Goal: Task Accomplishment & Management: Use online tool/utility

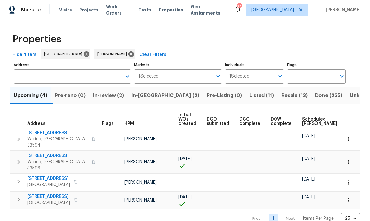
click at [94, 72] on input "Address" at bounding box center [68, 76] width 108 height 15
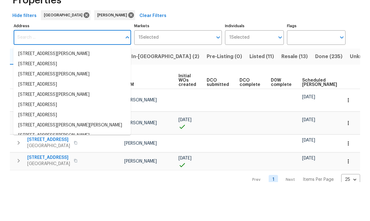
scroll to position [4, 0]
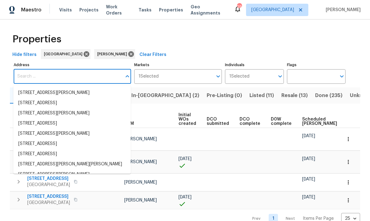
click at [26, 72] on input "Address" at bounding box center [68, 76] width 108 height 15
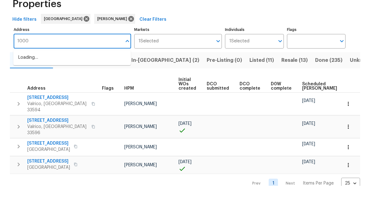
type input "10009"
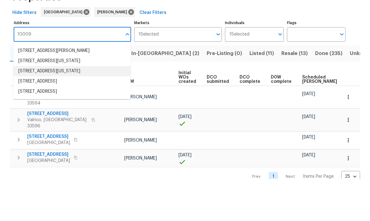
click at [27, 108] on li "10009 Connecticut St Gibsonton FL 33534" at bounding box center [71, 113] width 117 height 10
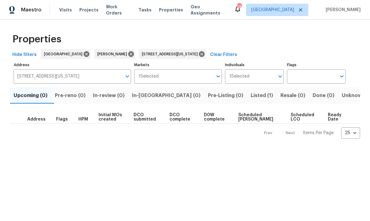
click at [251, 99] on span "Listed (1)" at bounding box center [262, 95] width 22 height 9
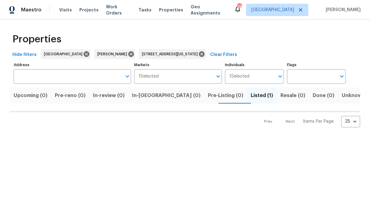
type input "10009 Connecticut St Gibsonton FL 33534"
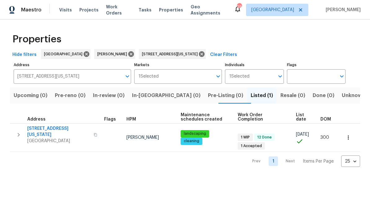
click at [19, 128] on button "button" at bounding box center [18, 135] width 12 height 19
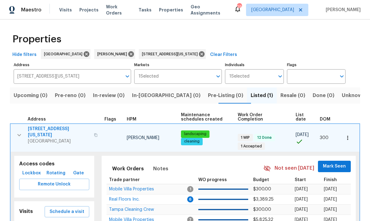
click at [61, 132] on span "10009 Connecticut St" at bounding box center [59, 132] width 62 height 12
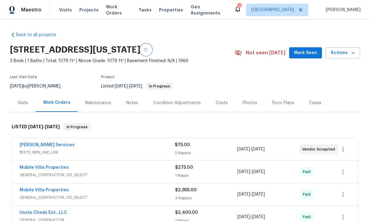
click at [151, 48] on button "button" at bounding box center [145, 49] width 11 height 11
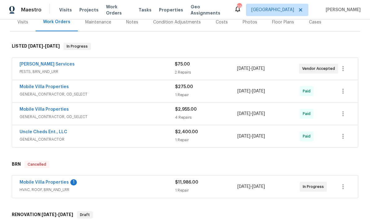
scroll to position [88, 0]
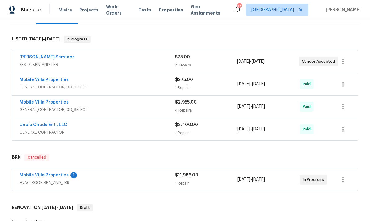
click at [51, 177] on link "Mobile Villa Properties" at bounding box center [44, 175] width 49 height 4
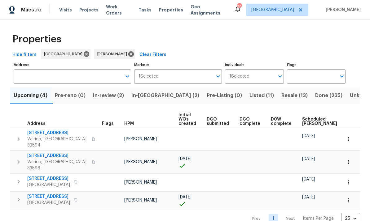
click at [249, 96] on span "Listed (11)" at bounding box center [261, 95] width 24 height 9
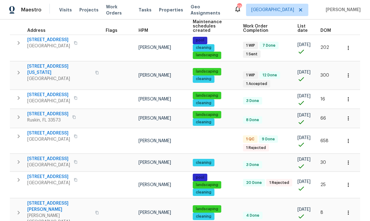
scroll to position [92, 0]
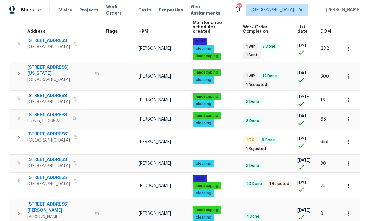
click at [56, 202] on span "513 Sandy Creek Dr" at bounding box center [59, 208] width 64 height 12
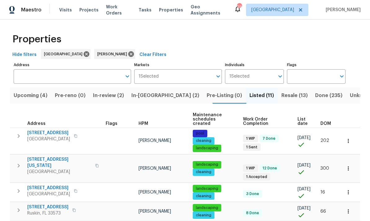
scroll to position [0, 0]
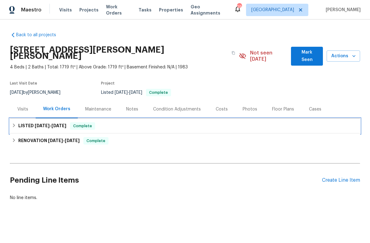
click at [16, 123] on icon at bounding box center [14, 125] width 4 height 4
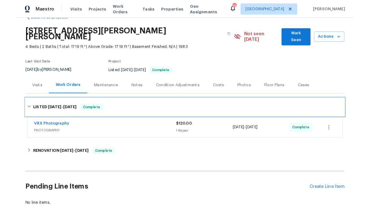
scroll to position [15, 0]
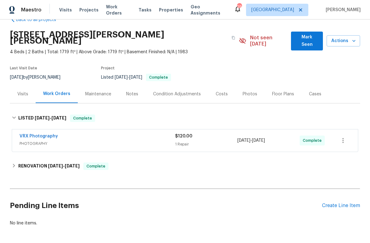
click at [345, 203] on div "Create Line Item" at bounding box center [341, 206] width 38 height 6
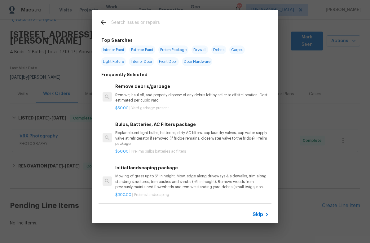
click at [173, 91] on div "Remove debris/garbage Remove, haul off, and properly dispose of any debris left…" at bounding box center [192, 93] width 154 height 20
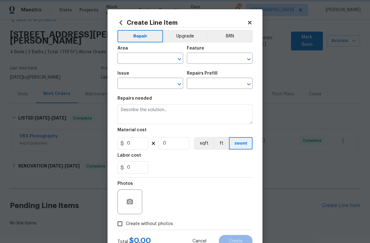
type input "Debris/garbage on site"
type input "Remove debris/garbage $50.00"
type textarea "Remove, haul off, and properly dispose of any debris left by seller to offsite …"
type input "50"
type input "1"
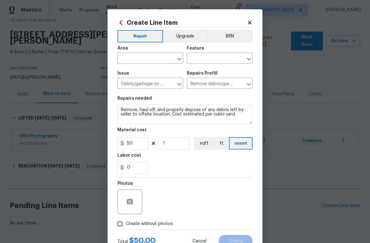
click at [137, 57] on input "text" at bounding box center [141, 59] width 48 height 10
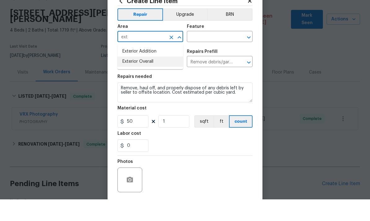
click at [148, 78] on li "Exterior Overall" at bounding box center [150, 83] width 66 height 10
type input "Exterior Overall"
click at [214, 54] on input "text" at bounding box center [211, 59] width 48 height 10
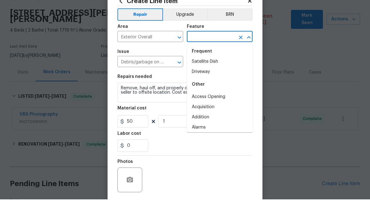
scroll to position [36, 0]
click at [210, 88] on li "Driveway" at bounding box center [220, 93] width 66 height 10
type input "Driveway"
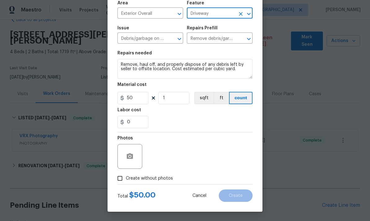
scroll to position [46, 0]
click at [155, 179] on span "Create without photos" at bounding box center [149, 179] width 47 height 7
click at [126, 179] on input "Create without photos" at bounding box center [120, 179] width 12 height 12
checkbox input "true"
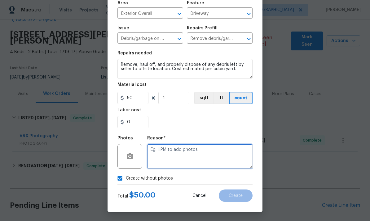
click at [199, 155] on textarea at bounding box center [199, 156] width 105 height 25
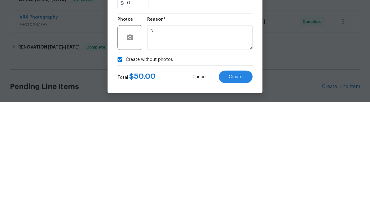
scroll to position [23, 0]
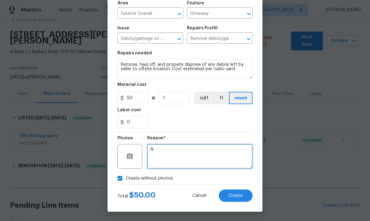
type textarea "N"
click at [240, 199] on button "Create" at bounding box center [236, 196] width 34 height 12
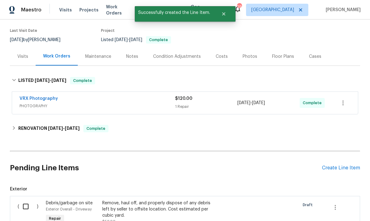
scroll to position [60, 0]
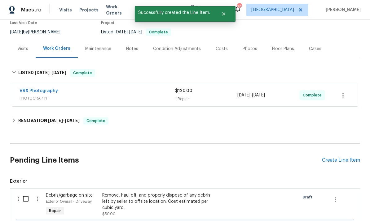
click at [25, 193] on input "checkbox" at bounding box center [28, 199] width 18 height 13
checkbox input "true"
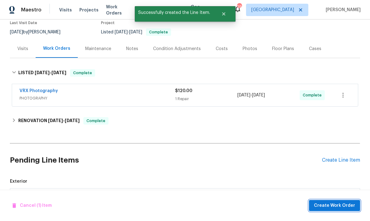
click at [337, 210] on button "Create Work Order" at bounding box center [334, 205] width 51 height 11
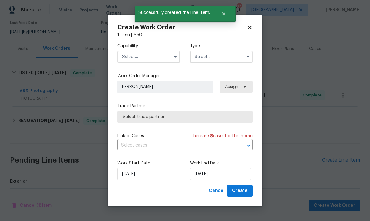
click at [155, 56] on input "text" at bounding box center [148, 57] width 63 height 12
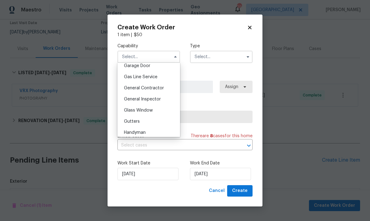
scroll to position [280, 0]
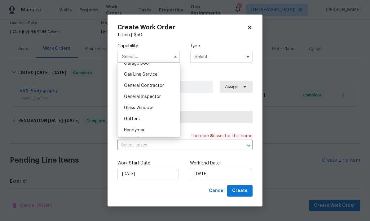
click at [157, 86] on span "General Contractor" at bounding box center [144, 86] width 40 height 4
type input "General Contractor"
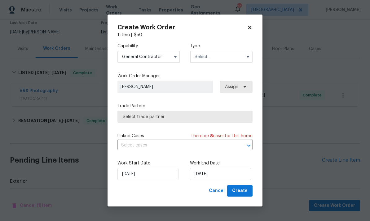
click at [235, 52] on input "text" at bounding box center [221, 57] width 63 height 12
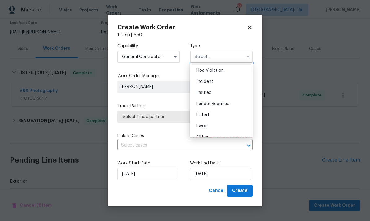
scroll to position [23, 0]
click at [223, 103] on div "Listed" at bounding box center [220, 102] width 59 height 11
type input "Listed"
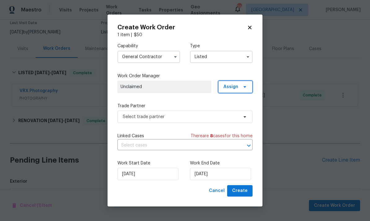
click at [242, 88] on span at bounding box center [243, 87] width 7 height 5
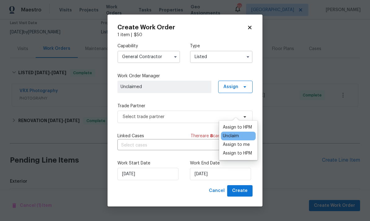
click at [245, 142] on div "Assign to me" at bounding box center [236, 145] width 27 height 6
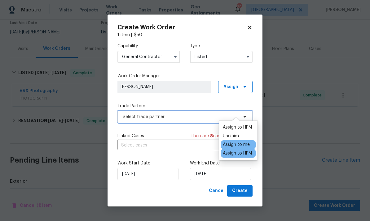
click at [188, 119] on span "Select trade partner" at bounding box center [181, 117] width 116 height 6
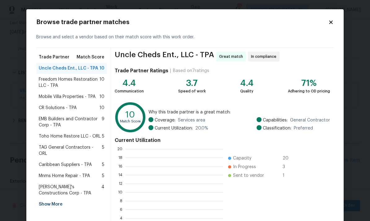
scroll to position [87, 98]
click at [46, 99] on span "Mobile Villa Properties - TPA" at bounding box center [67, 97] width 57 height 6
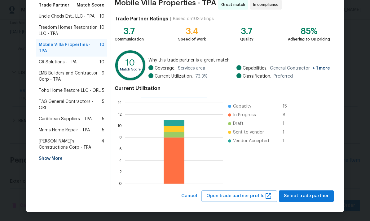
scroll to position [52, 0]
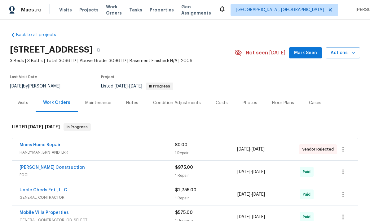
click at [130, 105] on div "Notes" at bounding box center [132, 103] width 12 height 6
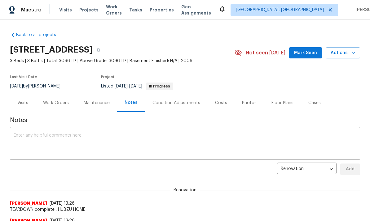
click at [285, 141] on textarea at bounding box center [185, 145] width 343 height 22
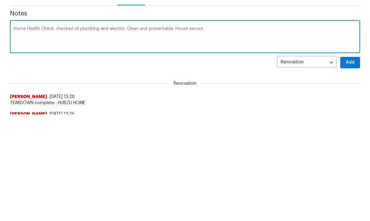
click at [19, 134] on textarea "Home Health Check. checked all plumbing and electric. Clean and presentable. Ho…" at bounding box center [185, 145] width 343 height 22
paste textarea "- Landscaping. Trim palm at by road. - Landscaping. Trim bird of paradise at ga…"
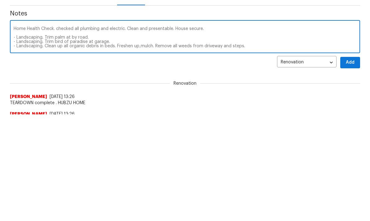
scroll to position [17, 0]
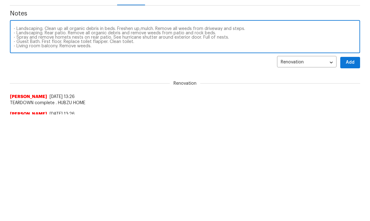
type textarea "Home Health Check. checked all plumbing and electric. Clean and presentable. Ho…"
click at [354, 166] on span "Add" at bounding box center [350, 170] width 10 height 8
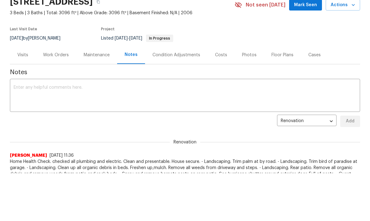
scroll to position [0, 0]
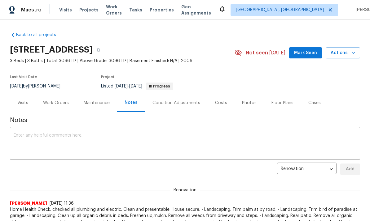
click at [52, 105] on div "Work Orders" at bounding box center [56, 103] width 26 height 6
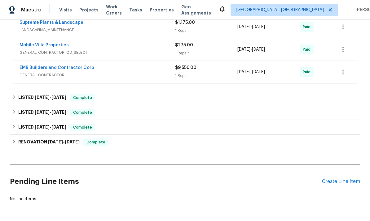
scroll to position [348, 0]
click at [348, 184] on div "Create Line Item" at bounding box center [341, 182] width 38 height 6
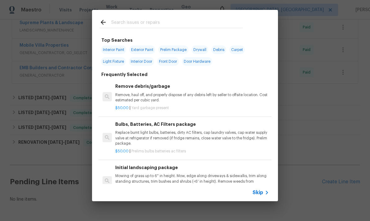
click at [261, 194] on span "Skip" at bounding box center [257, 193] width 11 height 6
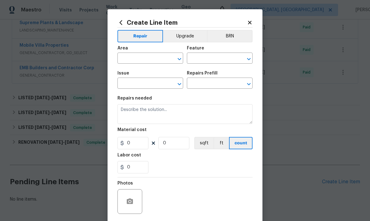
click at [144, 64] on input "text" at bounding box center [141, 59] width 48 height 10
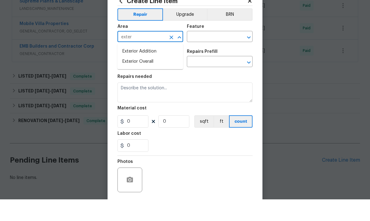
click at [133, 78] on li "Exterior Overall" at bounding box center [150, 83] width 66 height 10
type input "Exterior Overall"
click at [203, 54] on input "text" at bounding box center [211, 59] width 48 height 10
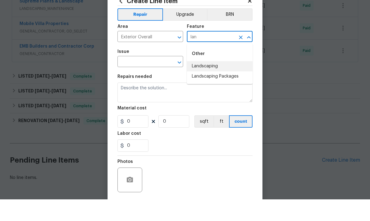
click at [222, 83] on li "Landscaping" at bounding box center [220, 88] width 66 height 10
type input "Landscaping"
click at [139, 79] on input "text" at bounding box center [141, 84] width 48 height 10
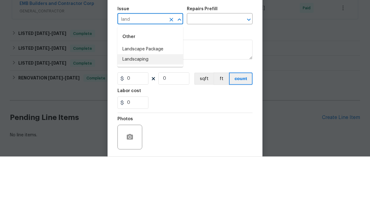
click at [129, 119] on li "Landscaping" at bounding box center [150, 124] width 66 height 10
type input "Landscaping"
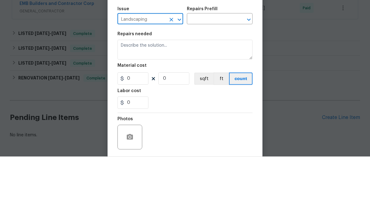
click at [212, 79] on input "text" at bounding box center [211, 84] width 48 height 10
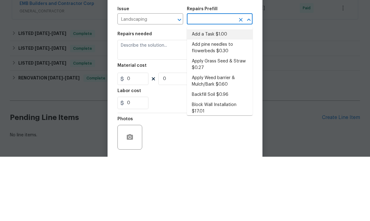
click at [223, 94] on li "Add a Task $1.00" at bounding box center [220, 99] width 66 height 10
type input "Add a Task $1.00"
type textarea "HPM to detail"
type input "1"
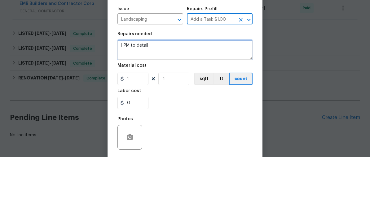
click at [204, 104] on textarea "HPM to detail" at bounding box center [184, 114] width 135 height 20
click at [198, 104] on textarea "HPM to detail" at bounding box center [184, 114] width 135 height 20
click at [197, 104] on textarea "HPM to detail" at bounding box center [184, 114] width 135 height 20
click at [196, 104] on textarea "HPM to detail" at bounding box center [184, 114] width 135 height 20
click at [123, 104] on textarea "FROM PAUL" at bounding box center [184, 114] width 135 height 20
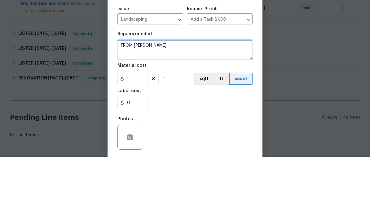
paste textarea "- Landscaping. Trim palm at by road. - Landscaping. Trim bird of paradise at ga…"
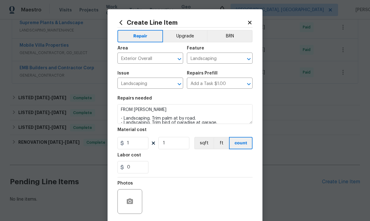
scroll to position [0, 0]
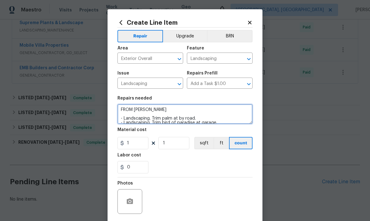
click at [159, 116] on textarea "FROM PAUL - Landscaping. Trim palm at by road. - Landscaping. Trim bird of para…" at bounding box center [184, 114] width 135 height 20
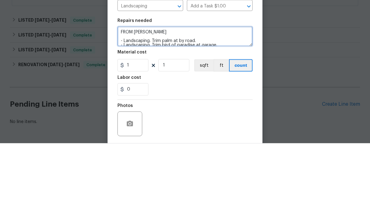
click at [155, 104] on textarea "FROM PAUL - Landscaping. Trim palm at by road. - Landscaping. Trim bird of para…" at bounding box center [184, 114] width 135 height 20
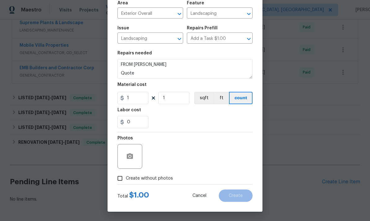
scroll to position [46, 0]
type textarea "FROM [PERSON_NAME] Quote - Landscaping. Trim palm at by road. - Landscaping. Tr…"
click at [126, 150] on button "button" at bounding box center [129, 156] width 15 height 15
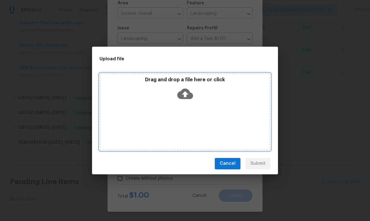
click at [189, 92] on icon at bounding box center [185, 94] width 16 height 11
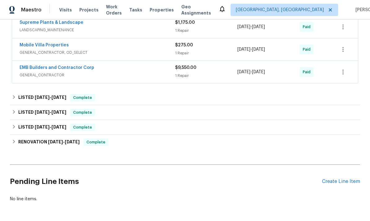
scroll to position [348, 0]
click at [343, 181] on div "Create Line Item" at bounding box center [341, 182] width 38 height 6
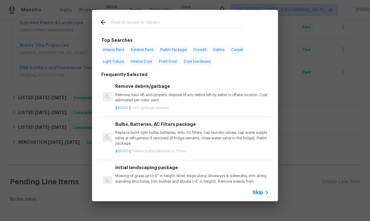
click at [262, 189] on div "Skip" at bounding box center [261, 192] width 18 height 7
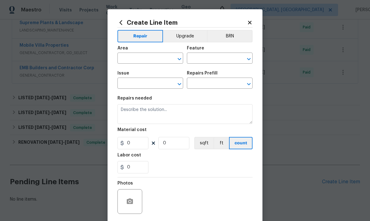
click at [140, 58] on input "text" at bounding box center [141, 59] width 48 height 10
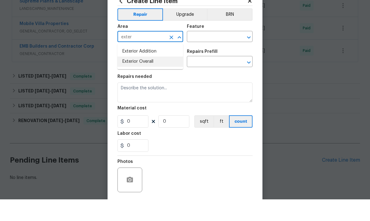
click at [155, 78] on li "Exterior Overall" at bounding box center [150, 83] width 66 height 10
type input "Exterior Overall"
click at [216, 54] on input "text" at bounding box center [211, 59] width 48 height 10
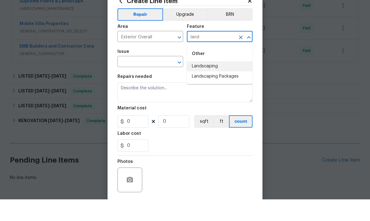
click at [219, 83] on li "Landscaping" at bounding box center [220, 88] width 66 height 10
type input "Landscaping"
click at [144, 79] on input "text" at bounding box center [141, 84] width 48 height 10
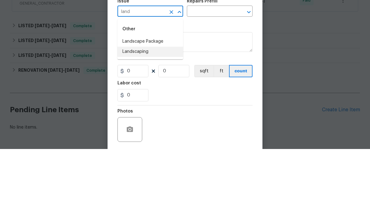
click at [158, 119] on li "Landscaping" at bounding box center [150, 124] width 66 height 10
type input "Landscaping"
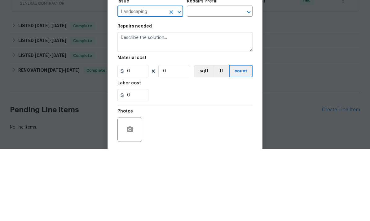
click at [208, 79] on input "text" at bounding box center [211, 84] width 48 height 10
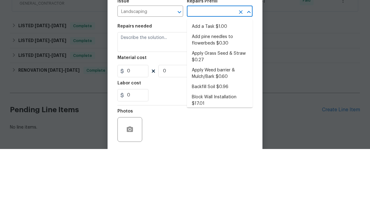
click at [213, 94] on li "Add a Task $1.00" at bounding box center [220, 99] width 66 height 10
type input "Add a Task $1.00"
type textarea "HPM to detail"
type input "1"
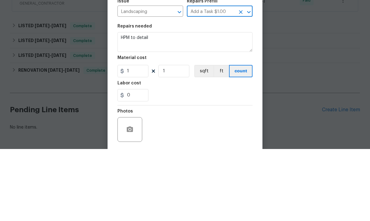
click at [196, 104] on textarea "HPM to detail" at bounding box center [184, 114] width 135 height 20
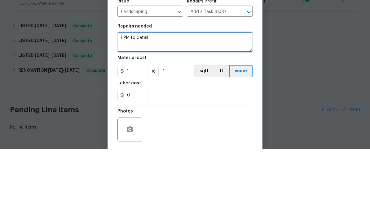
click at [170, 104] on textarea "HPM to detail" at bounding box center [184, 114] width 135 height 20
click at [169, 104] on textarea "HPM to detail" at bounding box center [184, 114] width 135 height 20
click at [166, 104] on textarea "HPM to detail" at bounding box center [184, 114] width 135 height 20
click at [165, 104] on textarea "HPM to detail" at bounding box center [184, 114] width 135 height 20
click at [123, 104] on textarea at bounding box center [184, 114] width 135 height 20
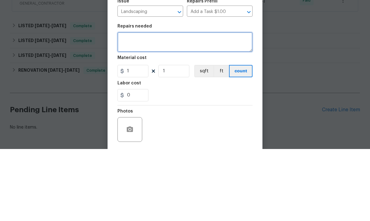
click at [125, 104] on textarea at bounding box center [184, 114] width 135 height 20
click at [126, 104] on textarea at bounding box center [184, 114] width 135 height 20
paste textarea "FROM [PERSON_NAME] Quote - Landscaping. Trim palm at by road. - Landscaping. Tr…"
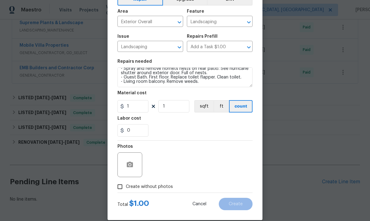
scroll to position [37, 0]
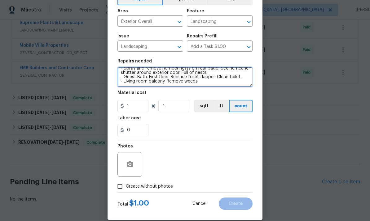
type textarea "FROM [PERSON_NAME] Quote - Landscaping. Trim palm at by road. - Landscaping. Tr…"
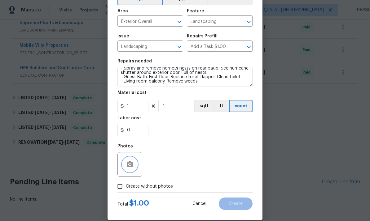
click at [131, 169] on icon "button" at bounding box center [129, 164] width 7 height 7
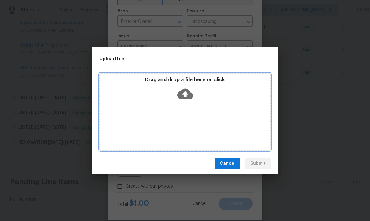
click at [187, 101] on icon at bounding box center [185, 94] width 16 height 16
